Goal: Book appointment/travel/reservation

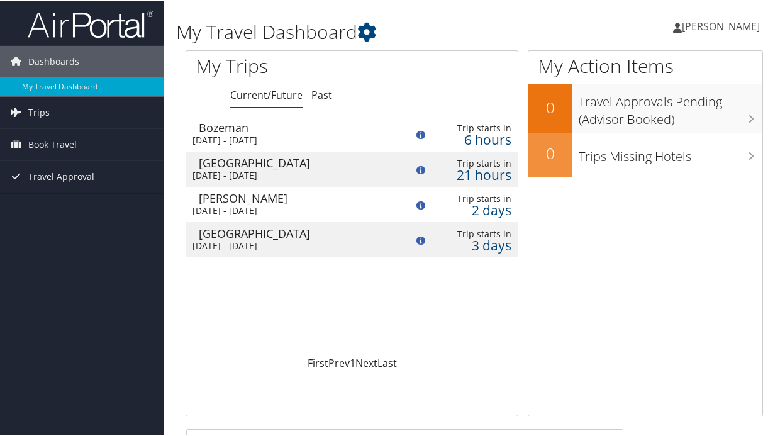
click at [318, 171] on div "Tue 12 Aug 2025 - Tue 12 Aug 2025" at bounding box center [289, 174] width 195 height 11
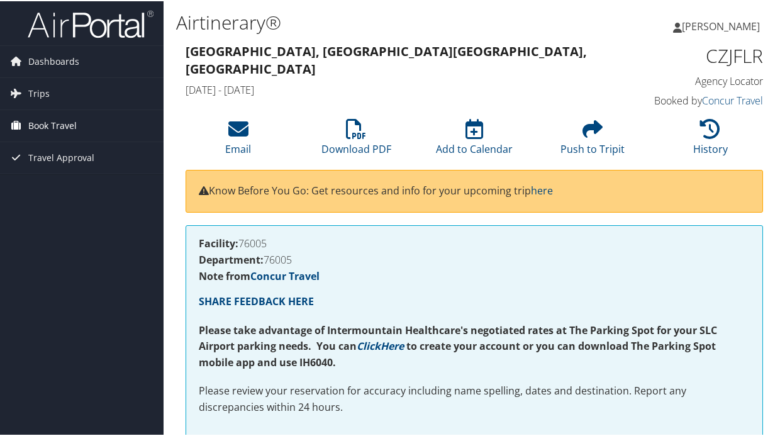
click at [58, 123] on span "Book Travel" at bounding box center [52, 124] width 48 height 31
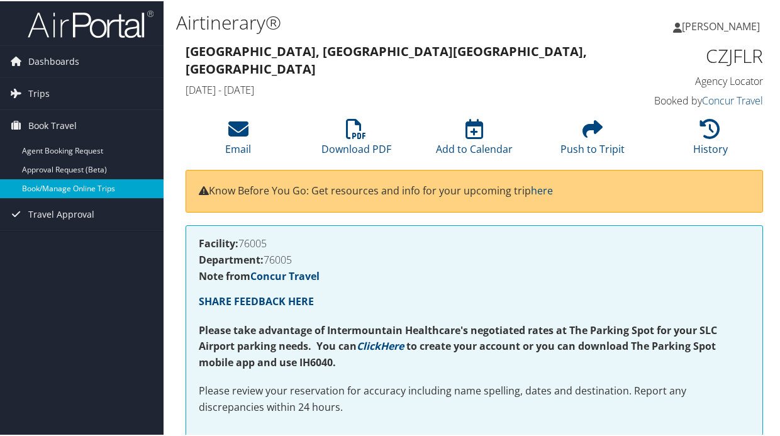
click at [91, 190] on link "Book/Manage Online Trips" at bounding box center [82, 187] width 164 height 19
